Goal: Navigation & Orientation: Understand site structure

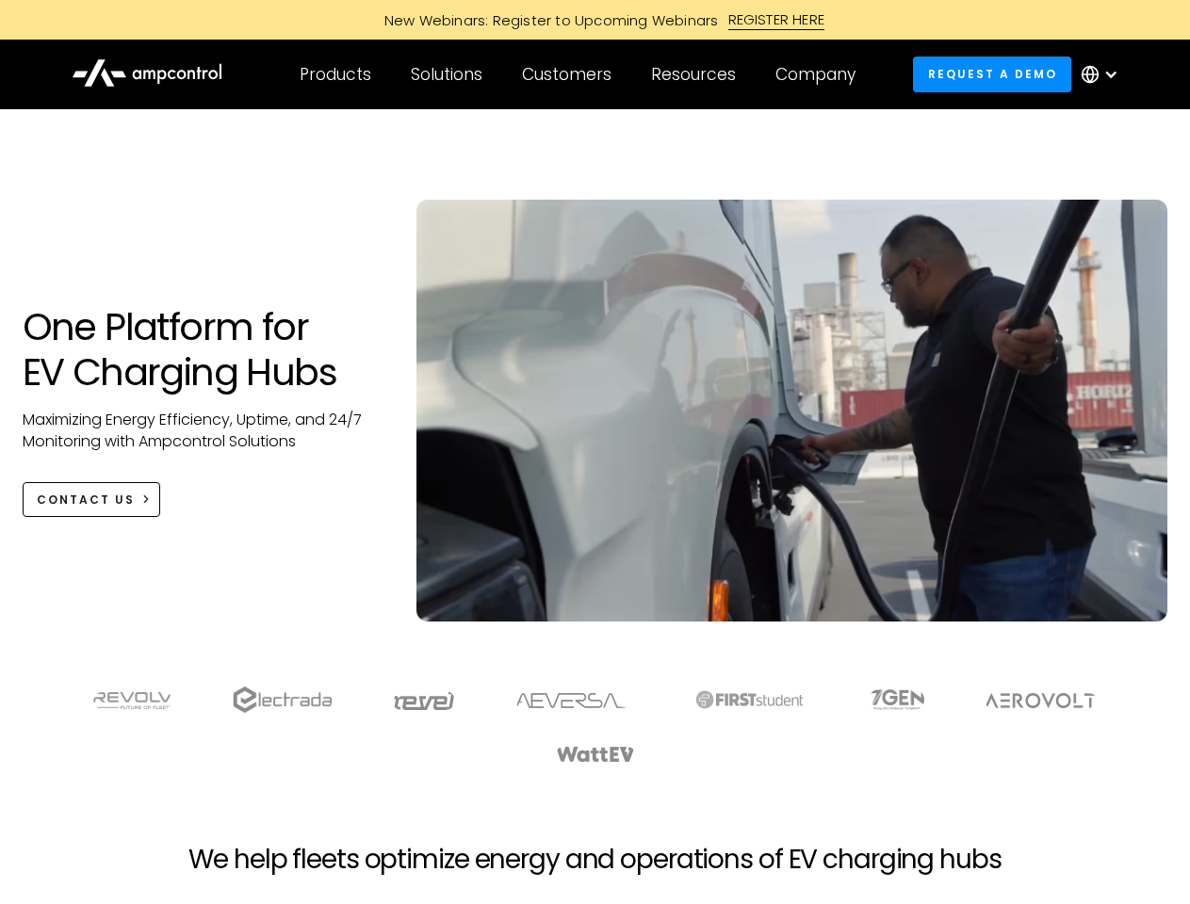
click at [579, 74] on div "Customers" at bounding box center [566, 74] width 89 height 21
click at [334, 74] on div "Products" at bounding box center [336, 74] width 72 height 21
click at [447, 74] on div "Solutions" at bounding box center [447, 74] width 72 height 21
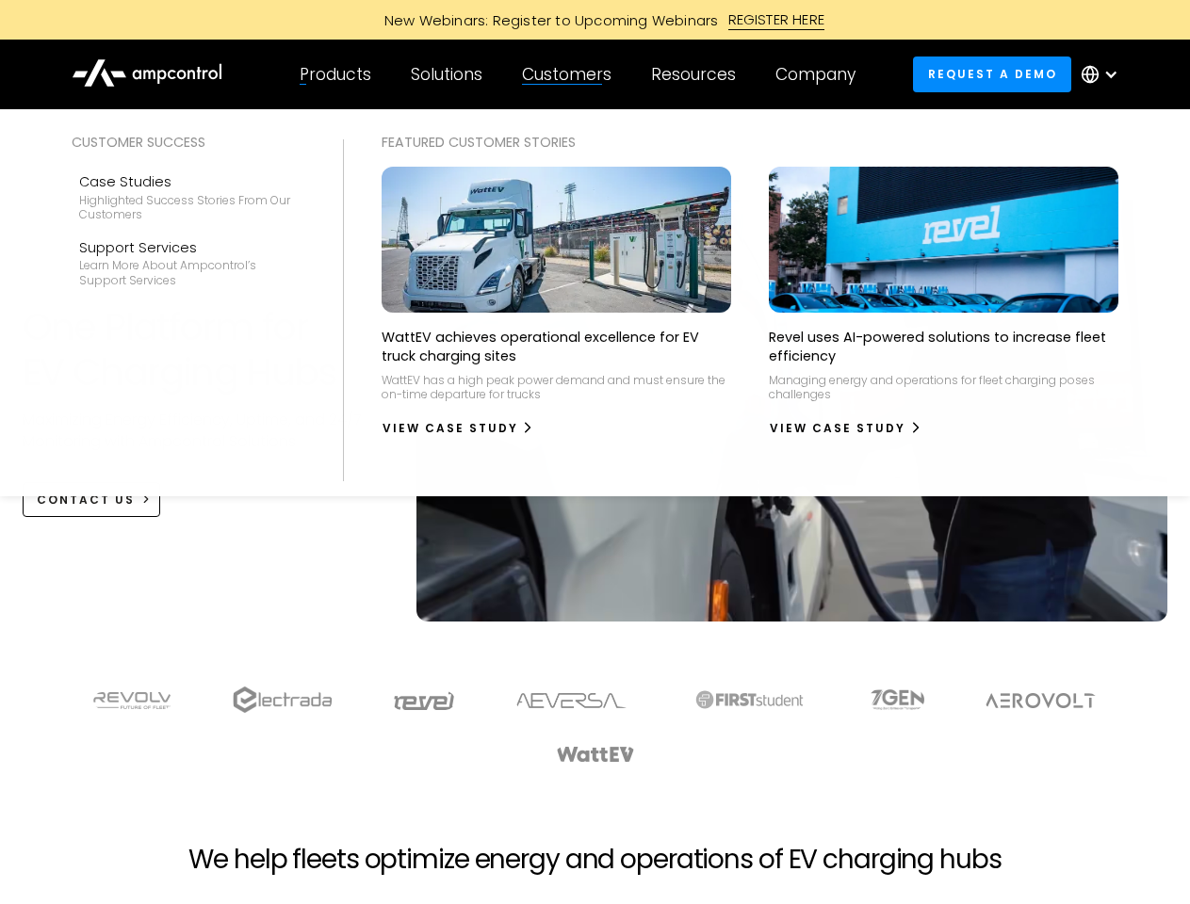
click at [570, 74] on div "Customers" at bounding box center [566, 74] width 89 height 21
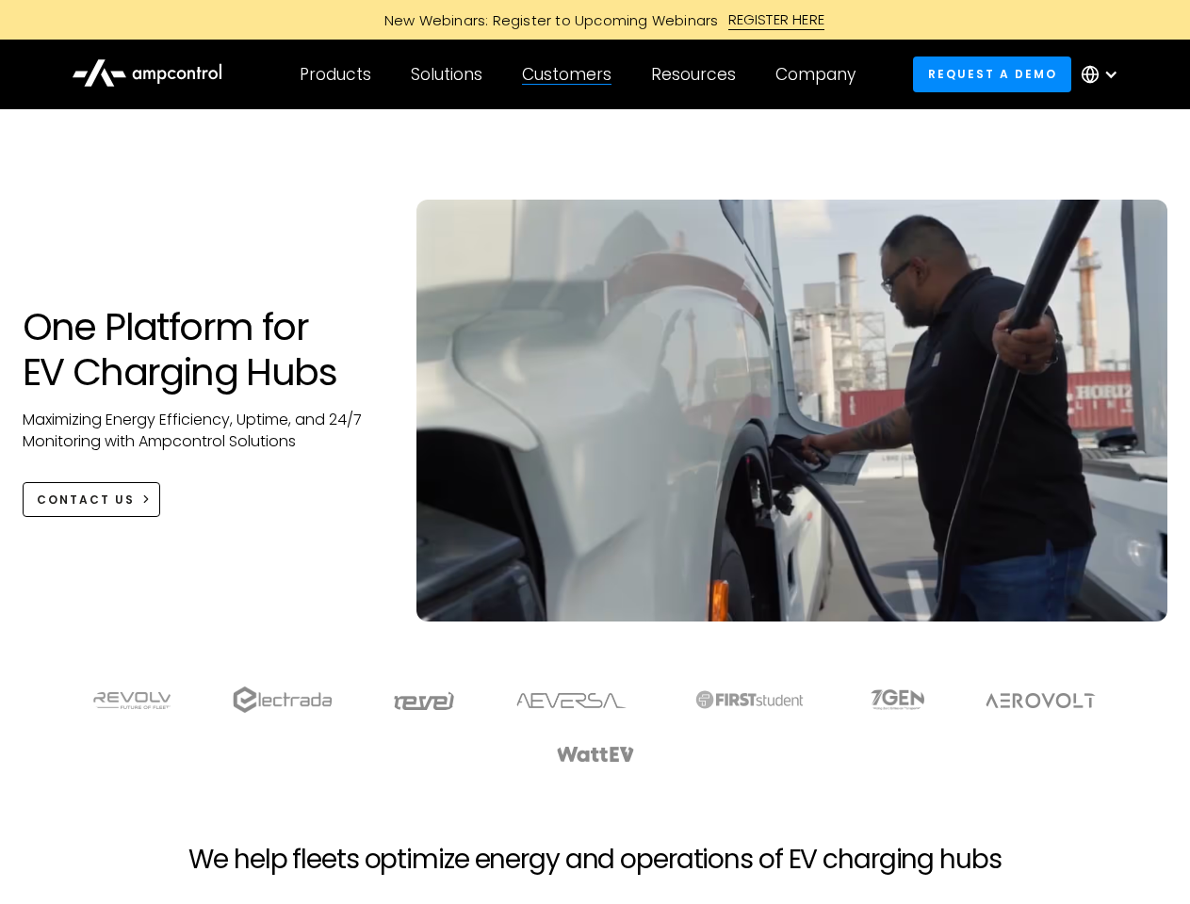
click at [697, 74] on div "Resources" at bounding box center [693, 74] width 85 height 21
click at [821, 74] on div "Company" at bounding box center [815, 74] width 80 height 21
click at [1104, 74] on div at bounding box center [1110, 74] width 15 height 15
